Goal: Use online tool/utility: Utilize a website feature to perform a specific function

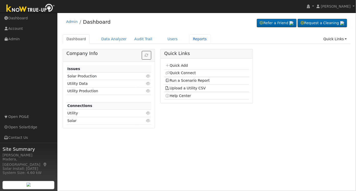
click at [193, 38] on link "Reports" at bounding box center [199, 38] width 21 height 9
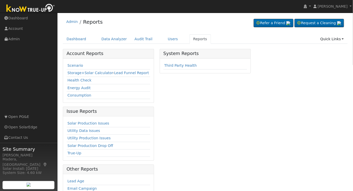
click at [71, 65] on link "Scenario" at bounding box center [75, 66] width 16 height 4
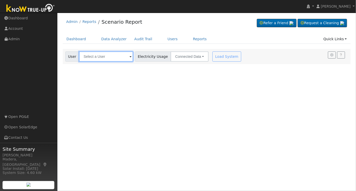
click at [103, 57] on input "text" at bounding box center [106, 57] width 54 height 10
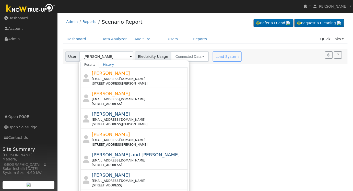
click at [129, 133] on div "[PERSON_NAME] [EMAIL_ADDRESS][DOMAIN_NAME] [STREET_ADDRESS][PERSON_NAME]" at bounding box center [139, 139] width 95 height 16
type input "Wade Lesher"
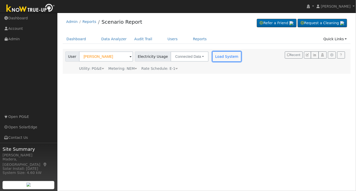
click at [214, 59] on button "Load System" at bounding box center [227, 57] width 29 height 10
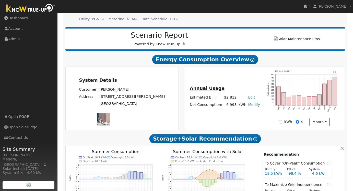
scroll to position [156, 0]
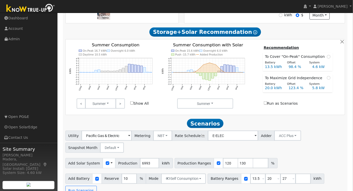
click at [123, 107] on link ">" at bounding box center [120, 104] width 9 height 10
click at [121, 104] on link ">" at bounding box center [120, 104] width 9 height 10
click at [117, 104] on link ">" at bounding box center [120, 104] width 9 height 10
drag, startPoint x: 234, startPoint y: 166, endPoint x: 196, endPoint y: 167, distance: 38.6
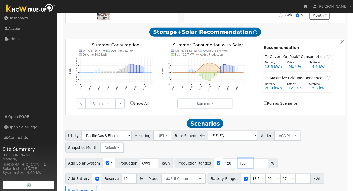
click at [197, 167] on div "Production Ranges 120 130 %" at bounding box center [226, 164] width 103 height 10
drag, startPoint x: 264, startPoint y: 180, endPoint x: 215, endPoint y: 182, distance: 48.8
click at [232, 184] on div "Battery Ranges 13.5 Overrides Reserve % Mode None None Self Consumption Peak Sa…" at bounding box center [266, 179] width 117 height 10
type input "27"
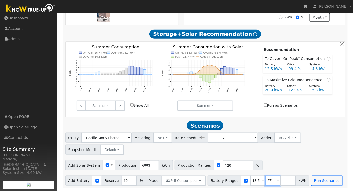
drag, startPoint x: 262, startPoint y: 181, endPoint x: 236, endPoint y: 181, distance: 25.8
click at [238, 181] on div "Battery Ranges 13.5 Overrides Reserve % Mode None None Self Consumption Peak Sa…" at bounding box center [259, 181] width 102 height 10
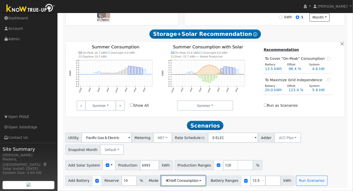
click at [179, 181] on button "Self Consumption" at bounding box center [183, 181] width 45 height 10
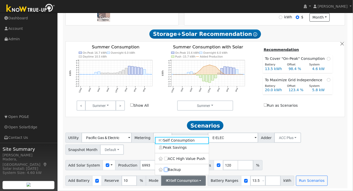
click at [164, 170] on input "Backup" at bounding box center [166, 170] width 4 height 4
checkbox input "true"
type input "20"
click at [256, 163] on div "Add Solar System Use CSV Data Production 6993 kWh Production Ranges 120 %" at bounding box center [205, 165] width 282 height 12
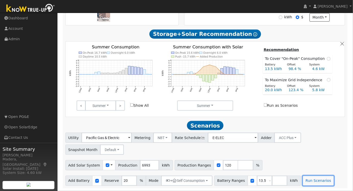
click at [308, 180] on button "Run Scenarios" at bounding box center [317, 181] width 31 height 10
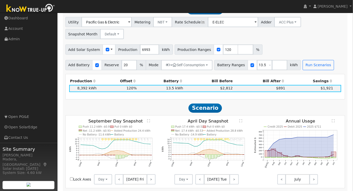
scroll to position [278, 0]
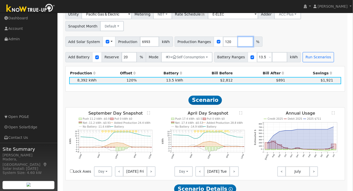
click at [238, 44] on input "number" at bounding box center [245, 42] width 15 height 10
type input "136"
click at [293, 31] on div "Utility Pacific Gas & Electric Metering NBT NEM NBT Rate Schedule E-ELEC Adder …" at bounding box center [205, 19] width 282 height 24
click at [302, 59] on button "Run Scenarios" at bounding box center [317, 57] width 31 height 10
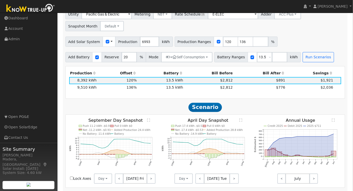
scroll to position [262, 0]
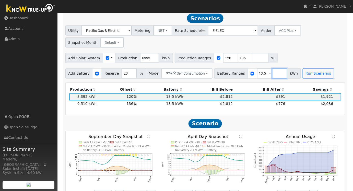
click at [272, 76] on input "number" at bounding box center [279, 74] width 15 height 10
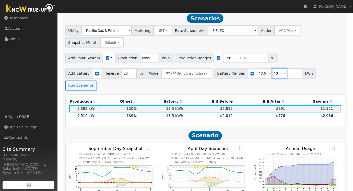
type input "10"
type input "13.5"
click at [295, 45] on div "Utility Pacific Gas & Electric Metering NBT NEM NBT Rate Schedule E-ELEC Adder …" at bounding box center [205, 36] width 282 height 24
click at [97, 81] on button "Run Scenarios" at bounding box center [80, 86] width 31 height 10
